Goal: Check status: Check status

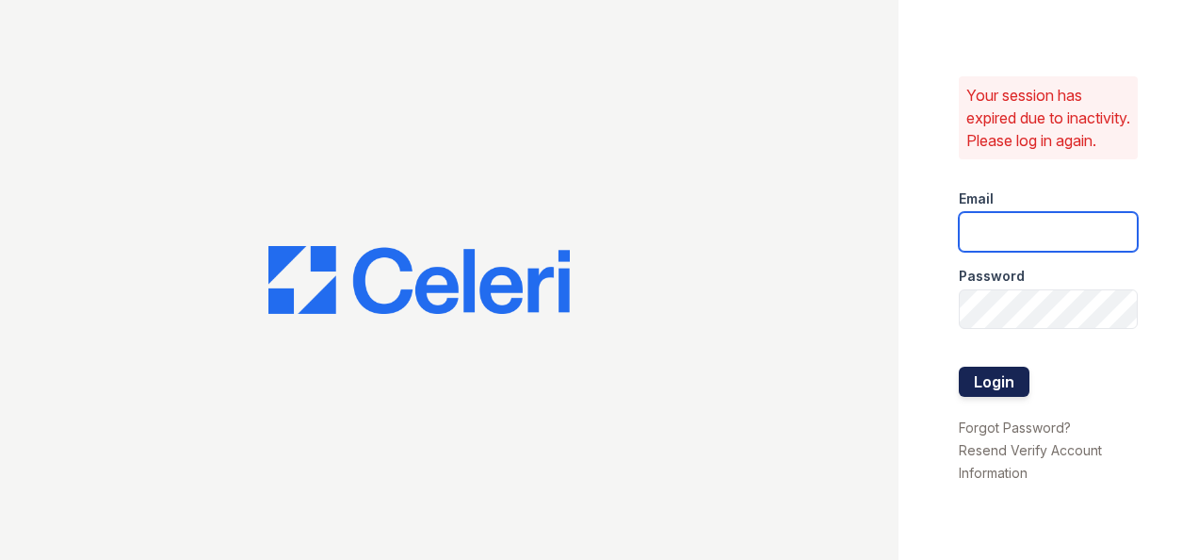
type input "ryenh@livebe.com"
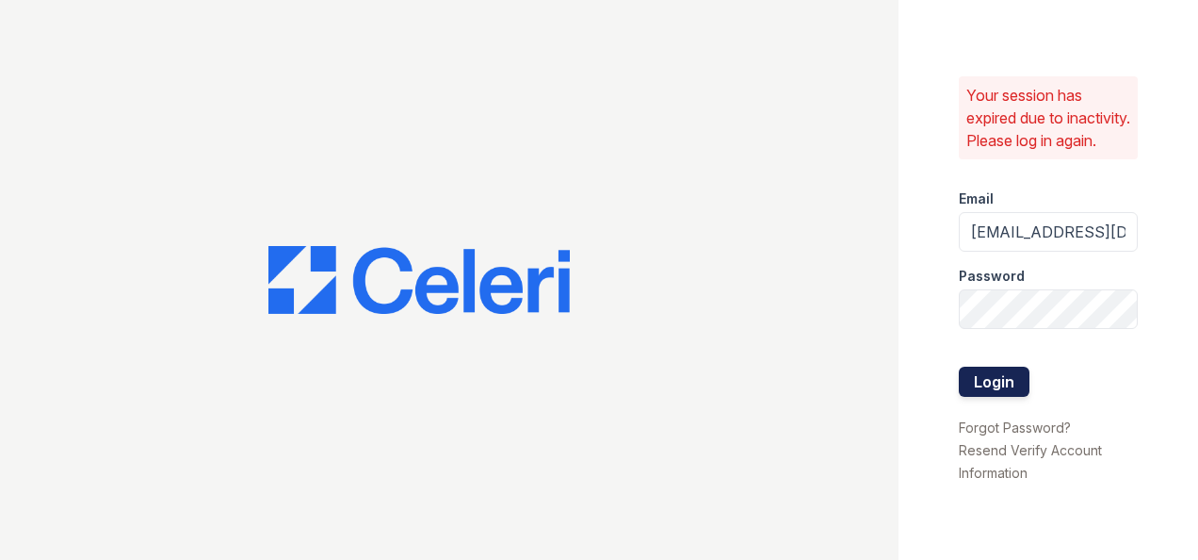
click at [1006, 396] on button "Login" at bounding box center [994, 382] width 71 height 30
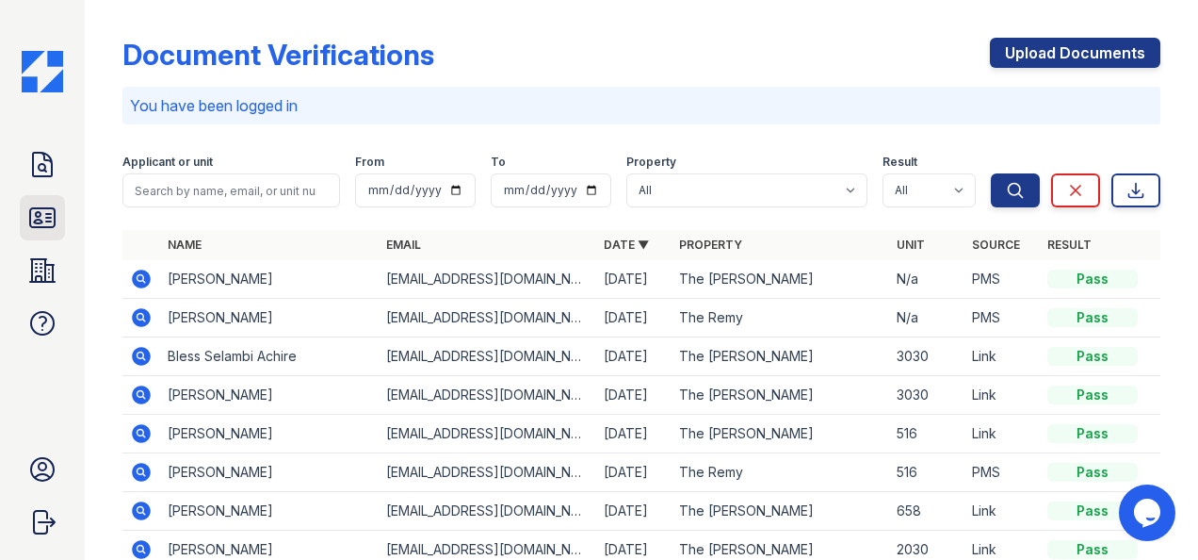
click at [53, 219] on icon at bounding box center [42, 218] width 30 height 30
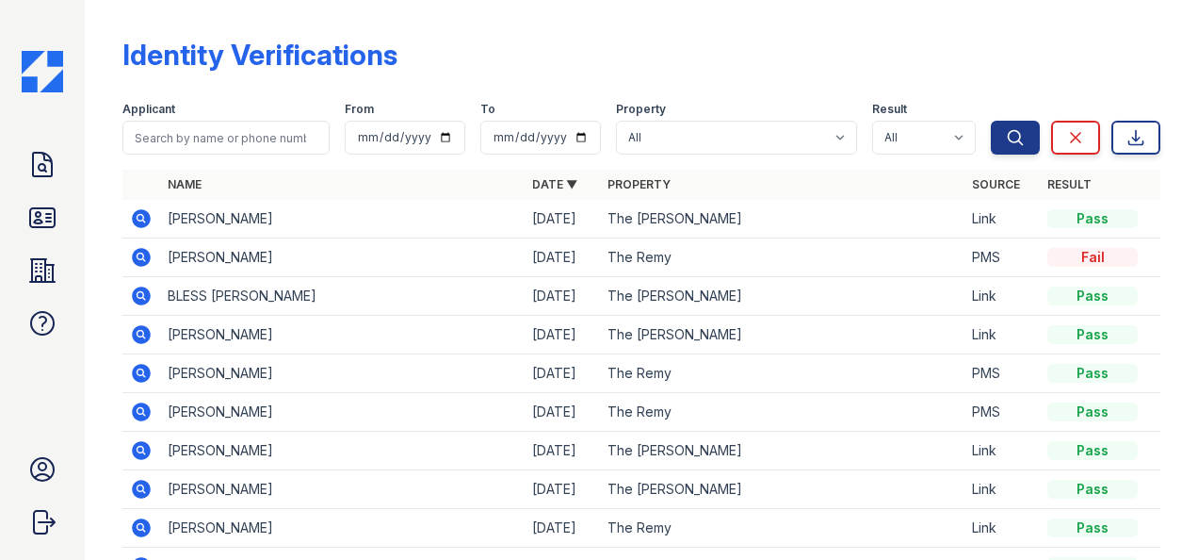
click at [53, 219] on icon at bounding box center [42, 218] width 30 height 30
click at [36, 155] on icon at bounding box center [42, 165] width 30 height 30
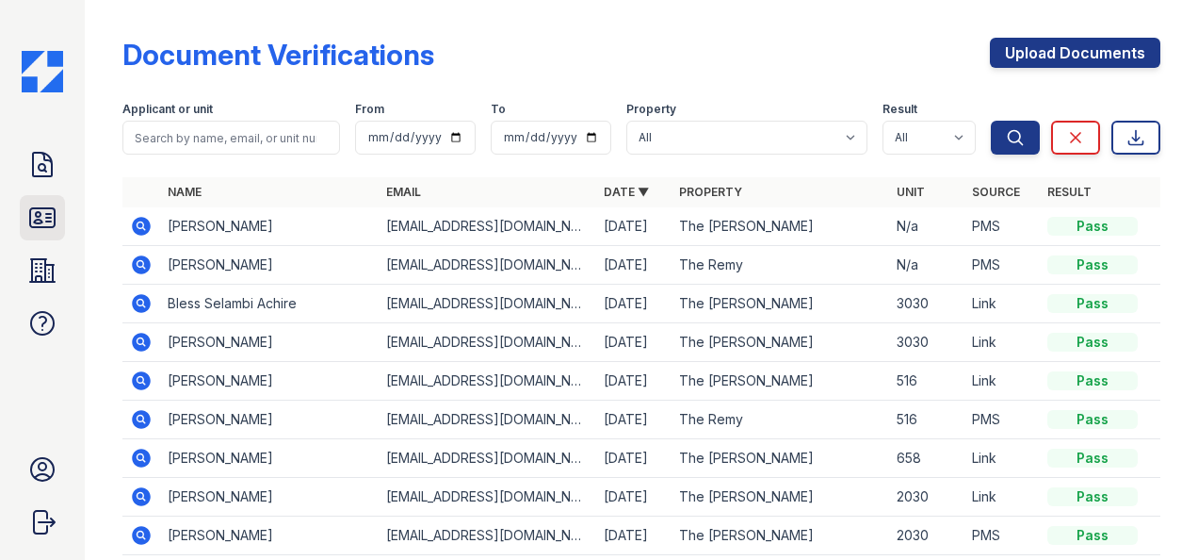
click at [40, 205] on icon at bounding box center [42, 218] width 30 height 30
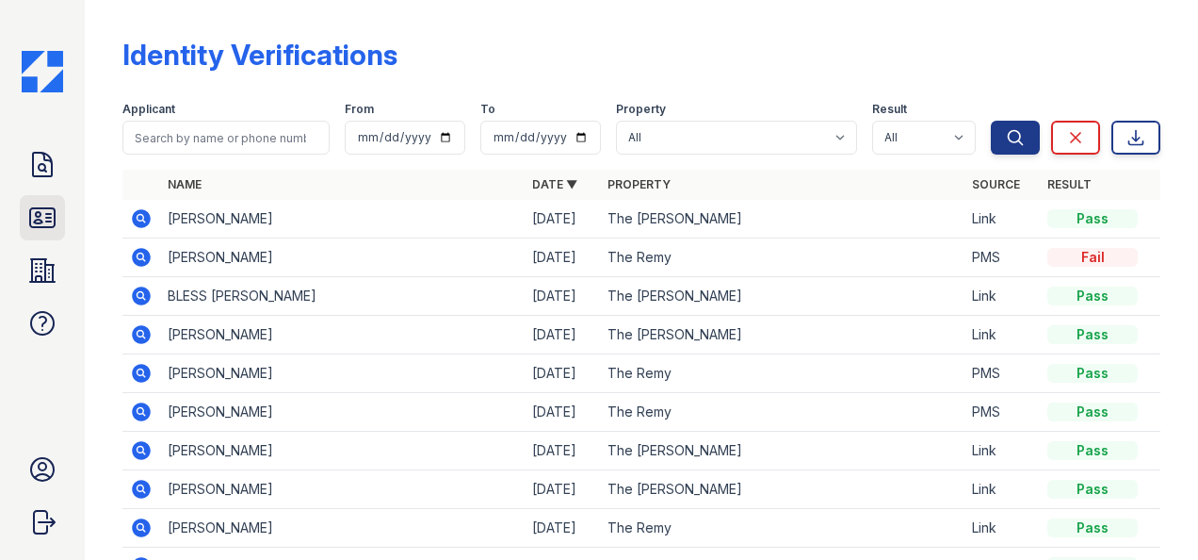
click at [46, 210] on icon at bounding box center [42, 218] width 30 height 30
click at [54, 169] on icon at bounding box center [42, 165] width 30 height 30
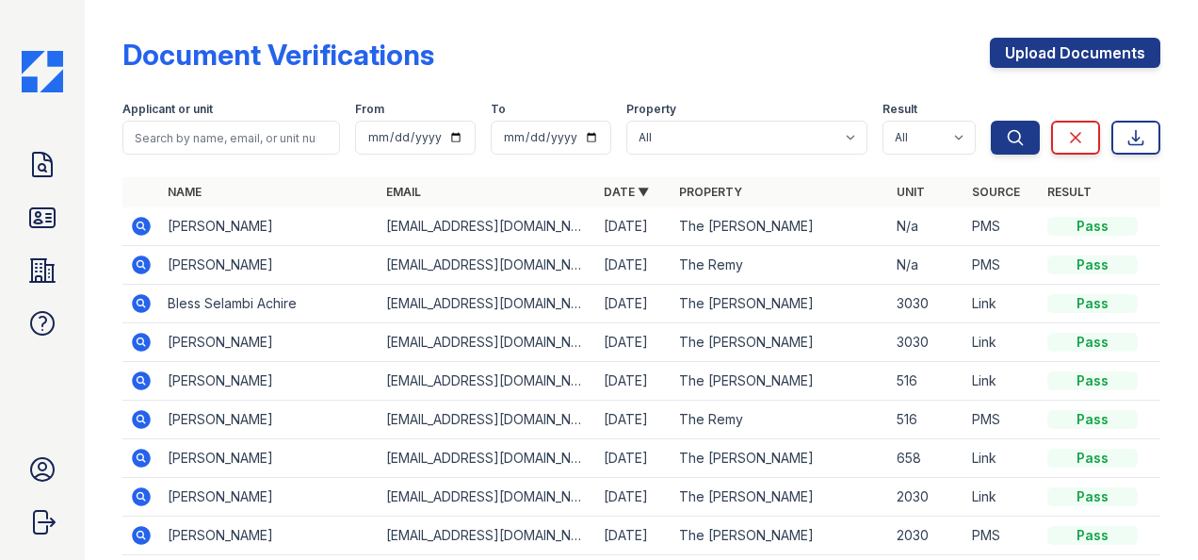
click at [141, 230] on icon at bounding box center [141, 226] width 19 height 19
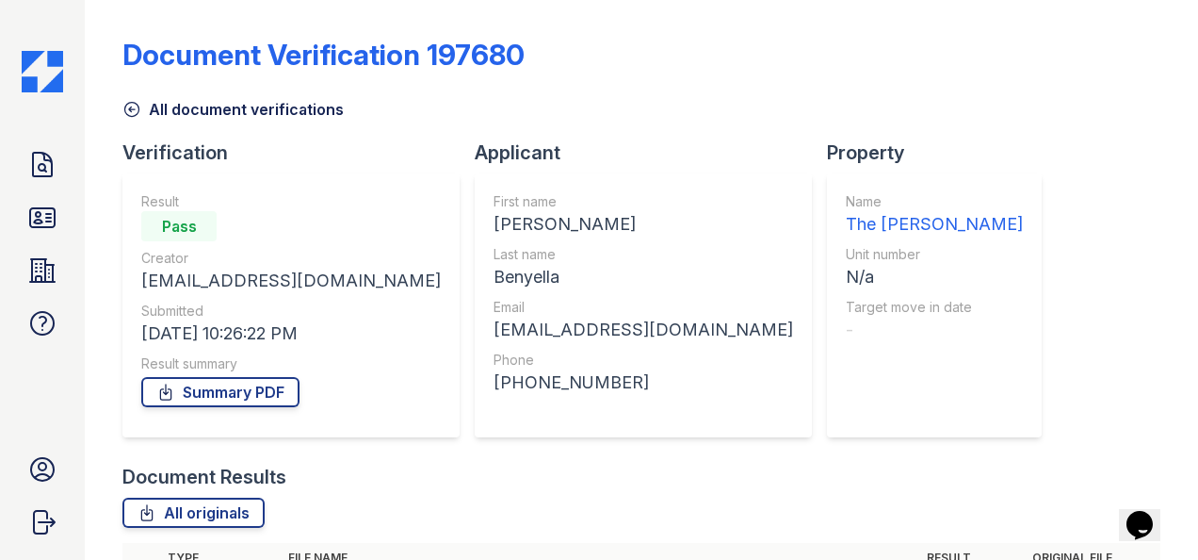
scroll to position [279, 0]
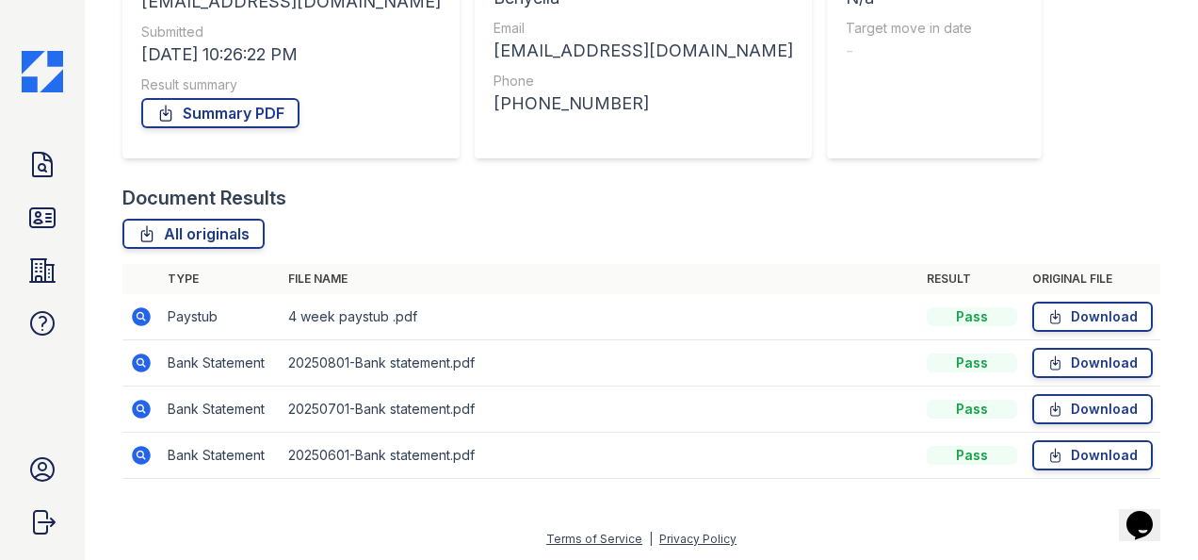
click at [141, 318] on icon at bounding box center [141, 316] width 19 height 19
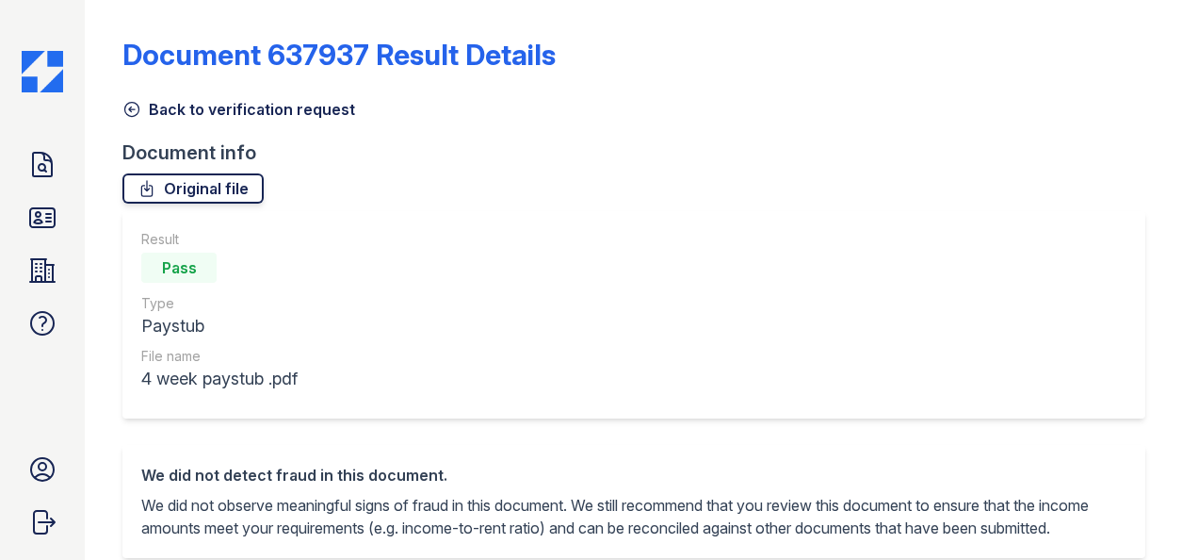
click at [207, 194] on link "Original file" at bounding box center [192, 188] width 141 height 30
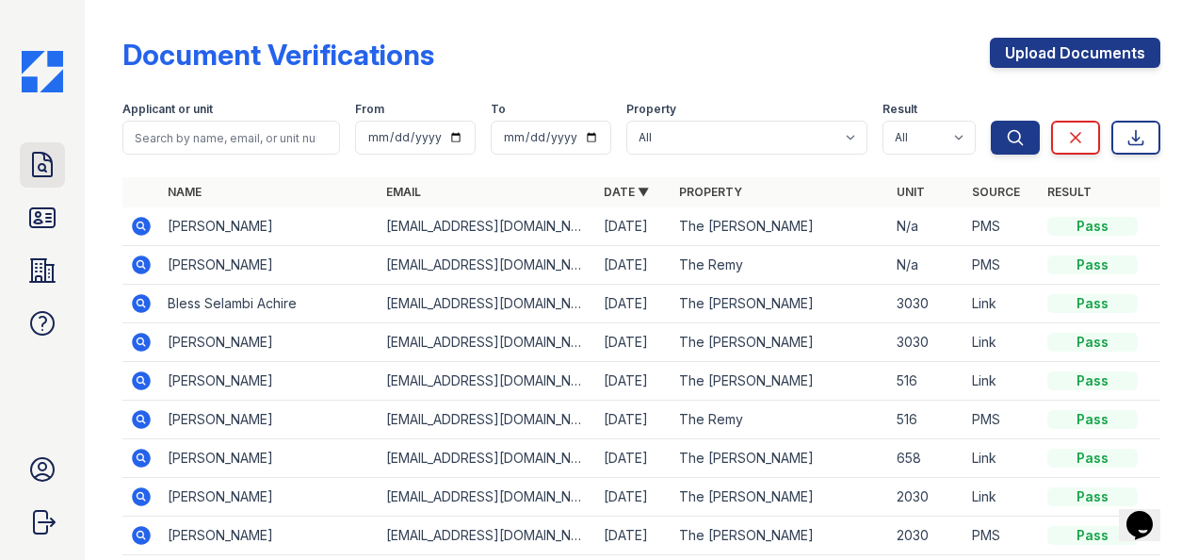
click at [37, 167] on icon at bounding box center [42, 165] width 30 height 30
click at [127, 224] on td at bounding box center [141, 226] width 38 height 39
click at [147, 220] on icon at bounding box center [141, 226] width 19 height 19
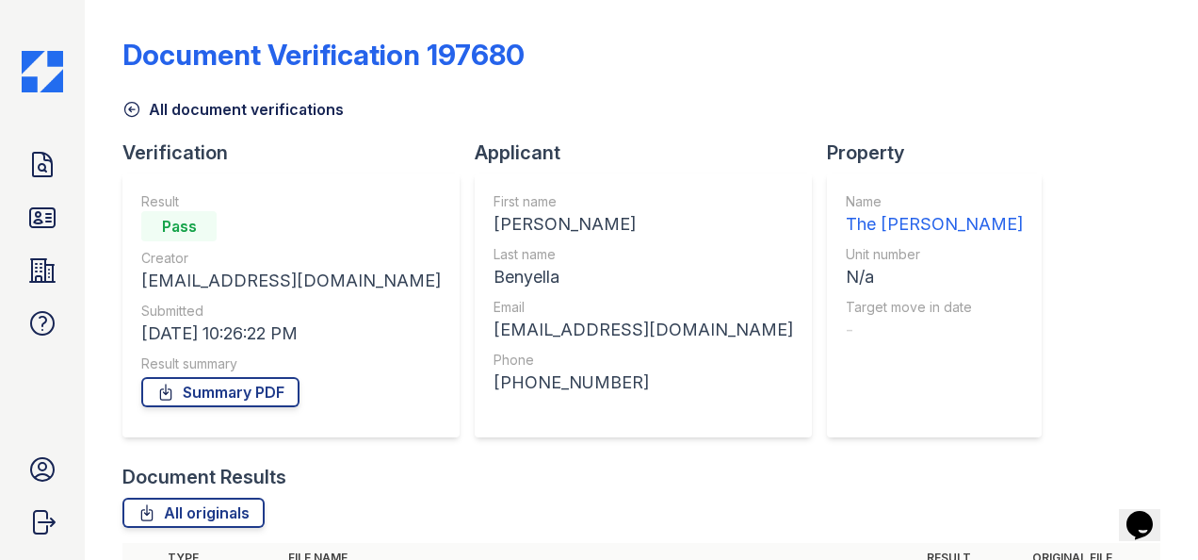
scroll to position [279, 0]
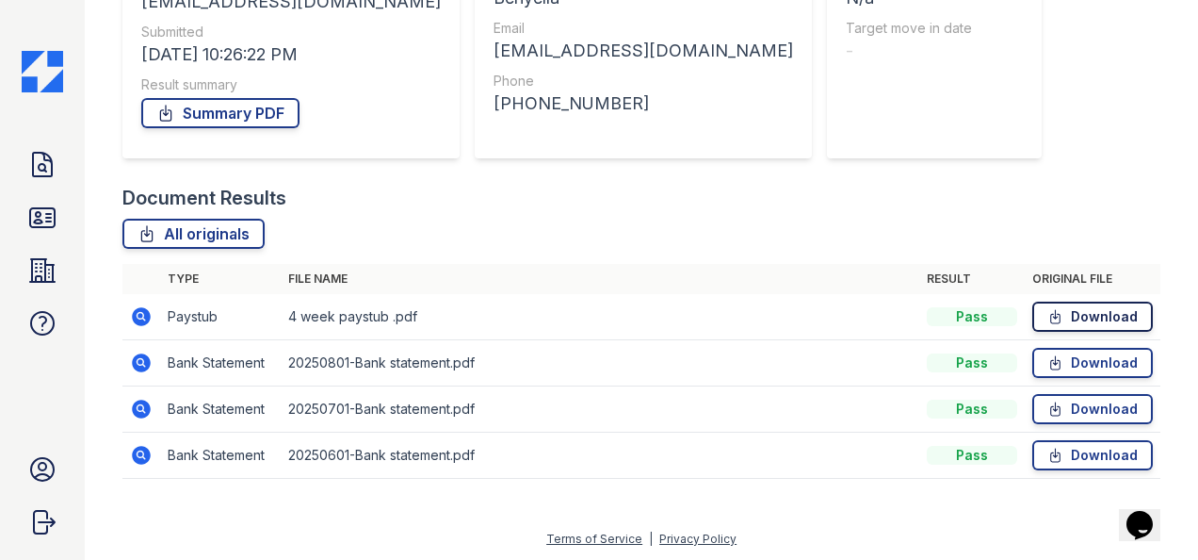
click at [1067, 317] on link "Download" at bounding box center [1093, 317] width 121 height 30
click at [47, 176] on icon at bounding box center [42, 165] width 19 height 24
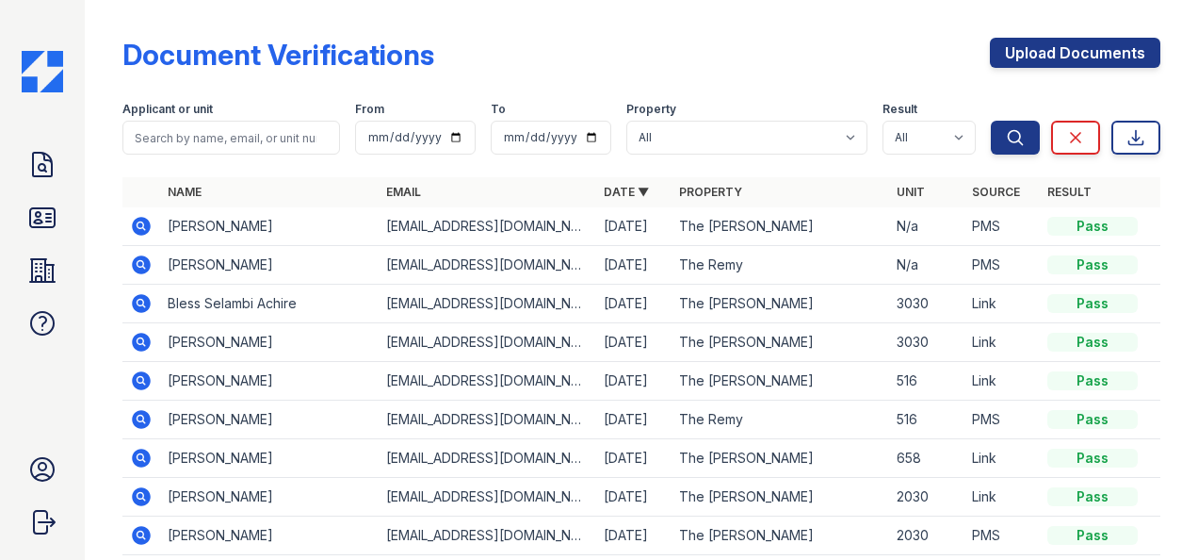
click at [145, 224] on icon at bounding box center [141, 226] width 19 height 19
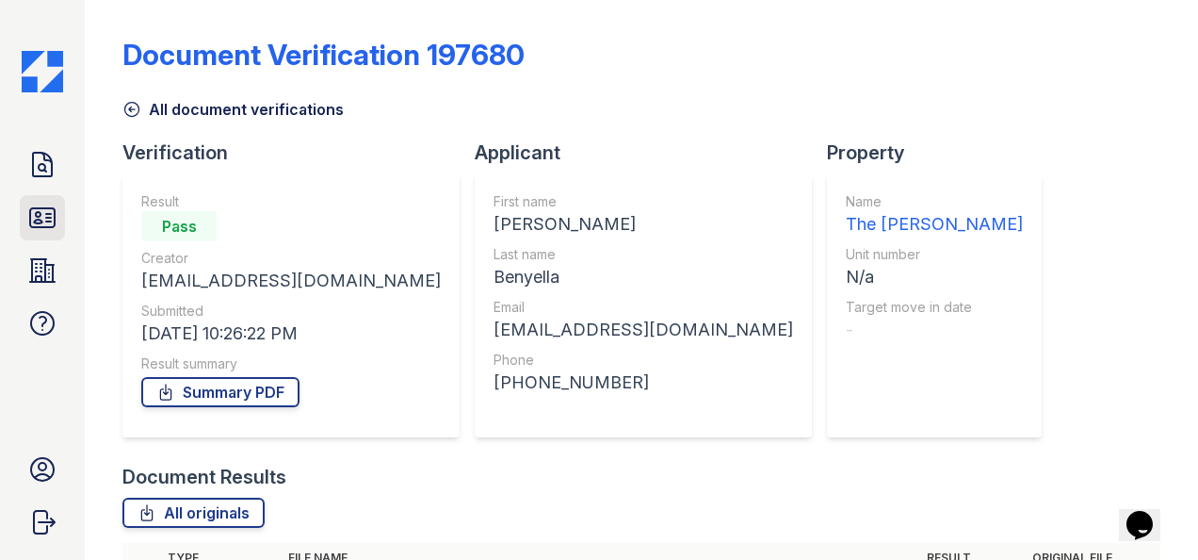
click at [57, 217] on link "ID Verifications" at bounding box center [42, 217] width 45 height 45
